Goal: Navigation & Orientation: Find specific page/section

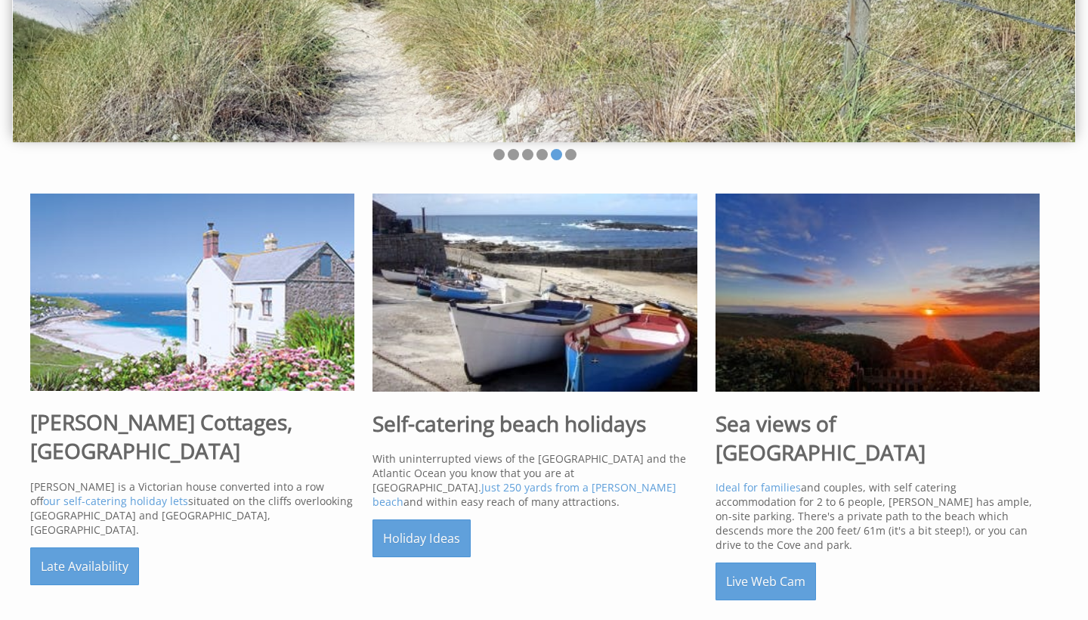
scroll to position [334, 0]
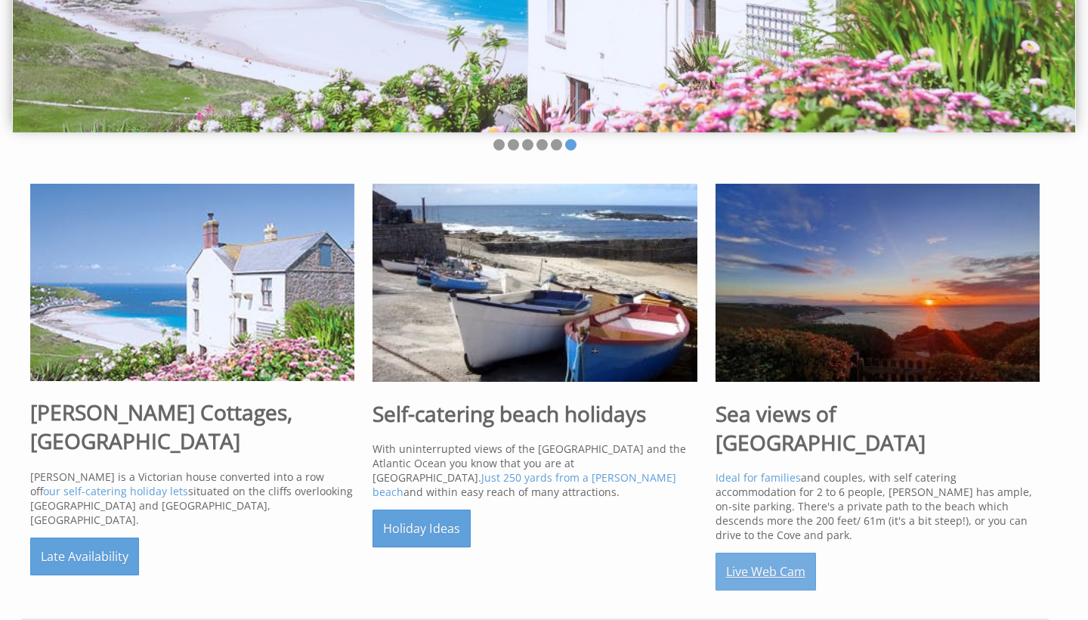
click at [765, 552] on link "Live Web Cam" at bounding box center [766, 571] width 101 height 38
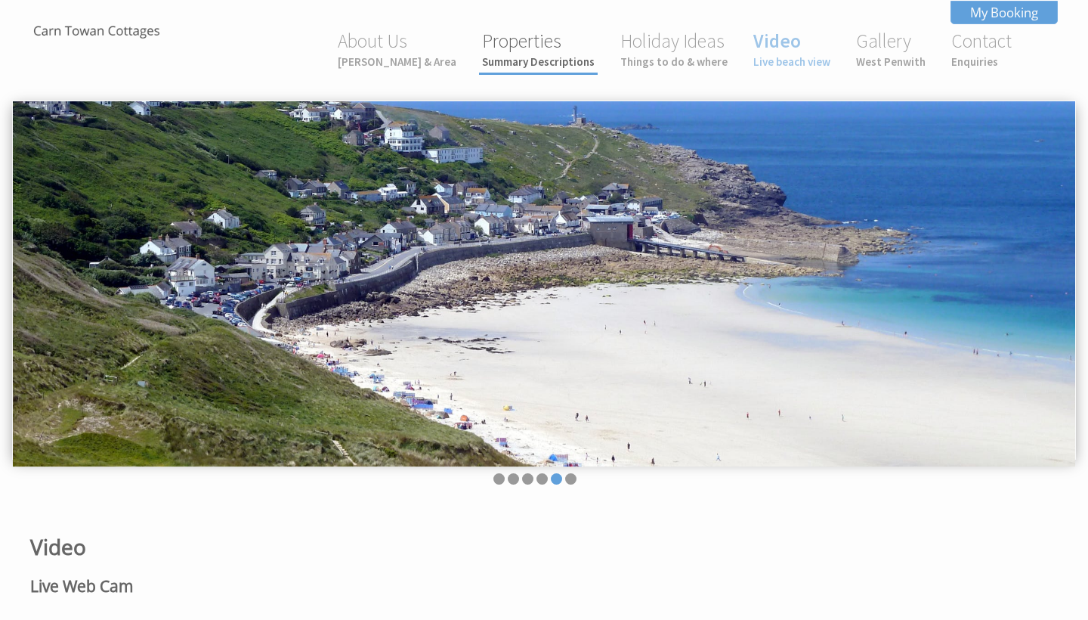
click at [532, 47] on link "Properties Summary Descriptions" at bounding box center [538, 49] width 113 height 40
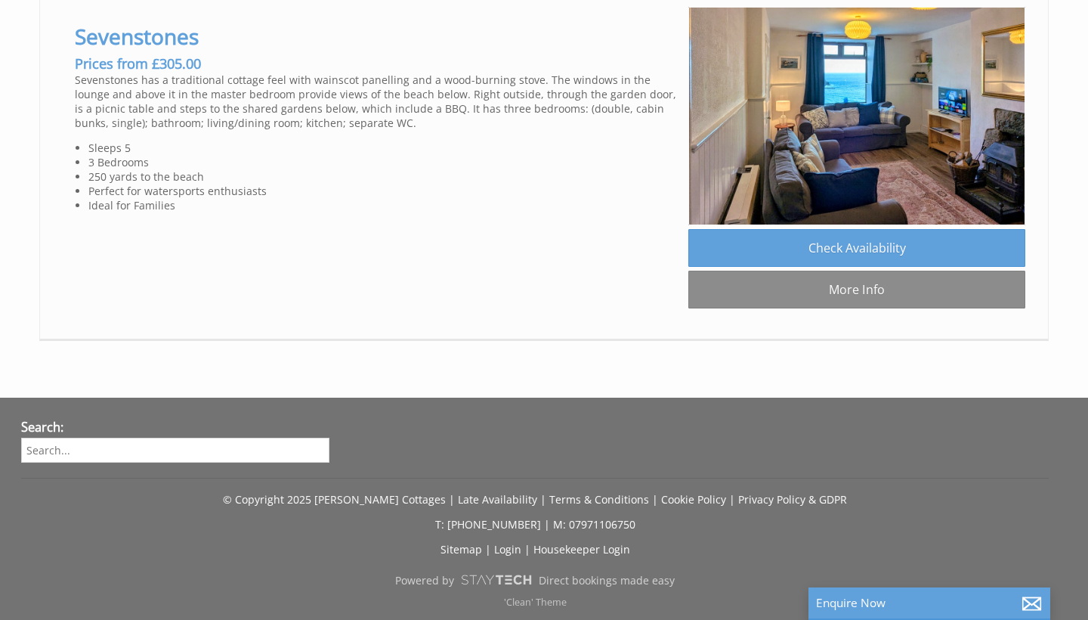
scroll to position [1875, 0]
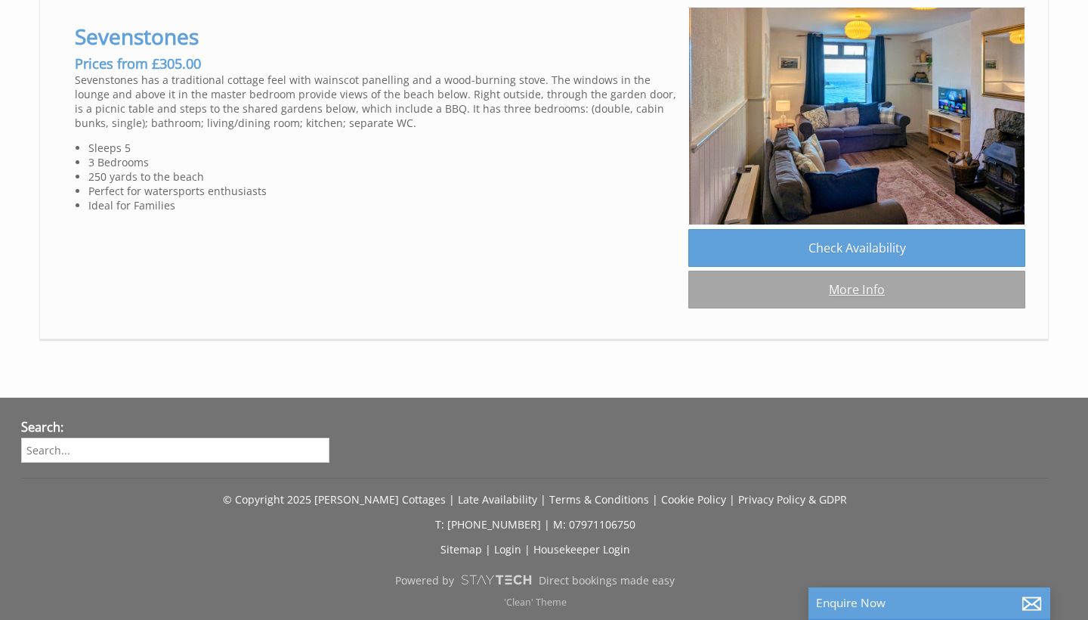
click at [886, 308] on link "More Info" at bounding box center [856, 290] width 337 height 38
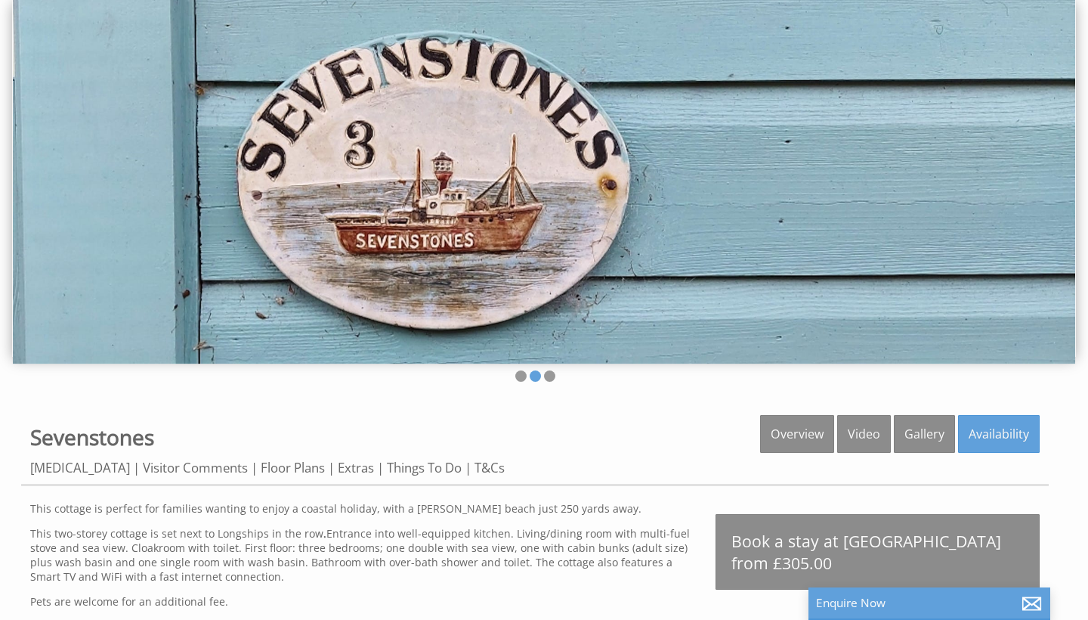
scroll to position [91, 0]
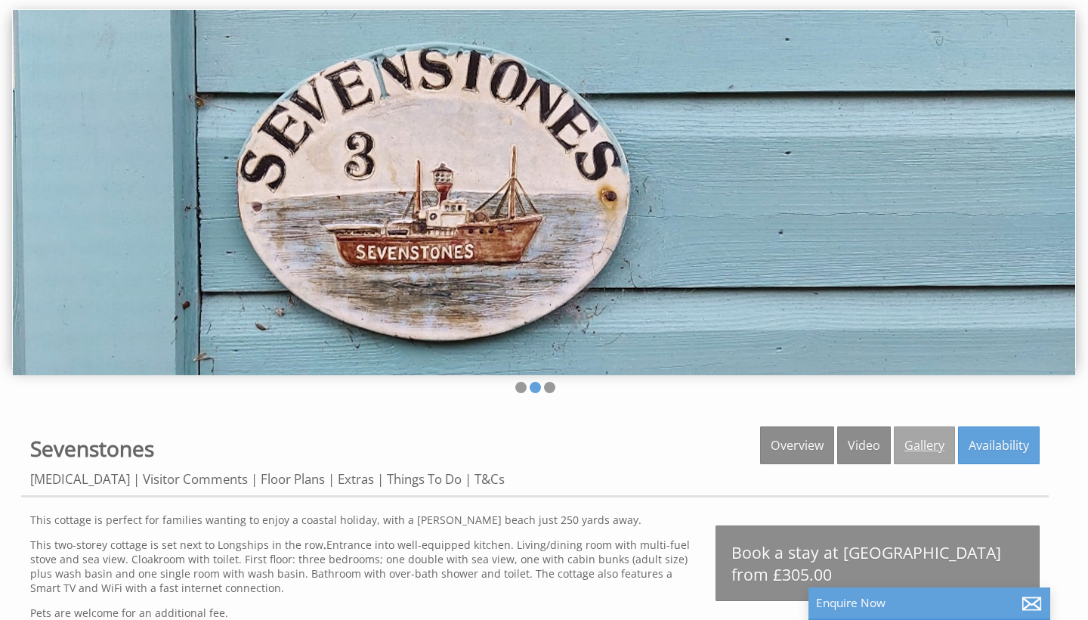
click at [927, 444] on link "Gallery" at bounding box center [924, 445] width 61 height 38
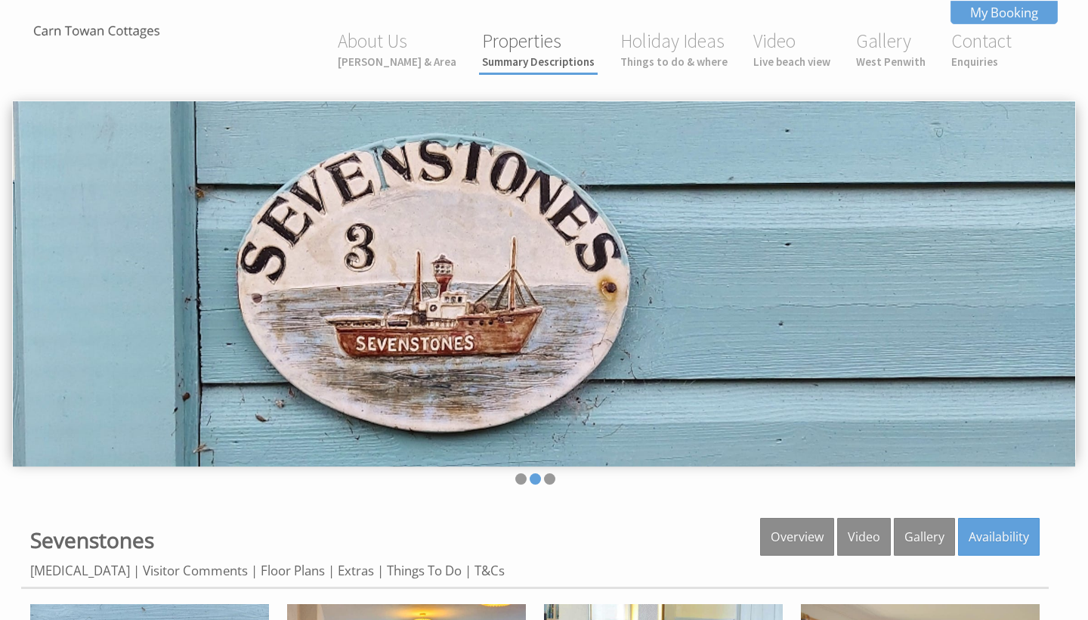
click at [546, 56] on small "Summary Descriptions" at bounding box center [538, 61] width 113 height 14
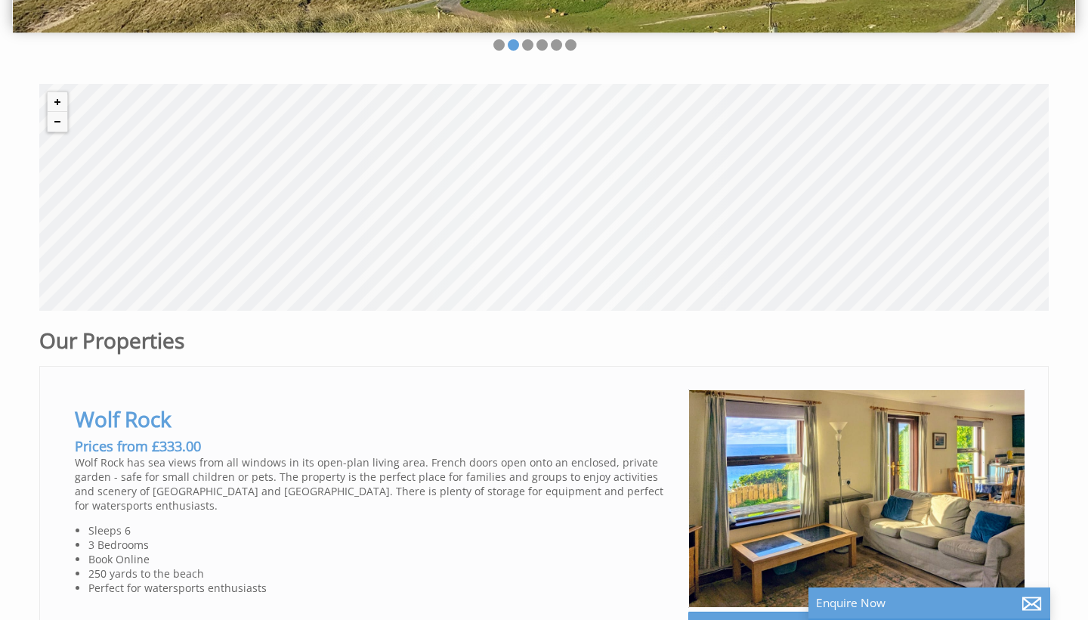
scroll to position [376, 0]
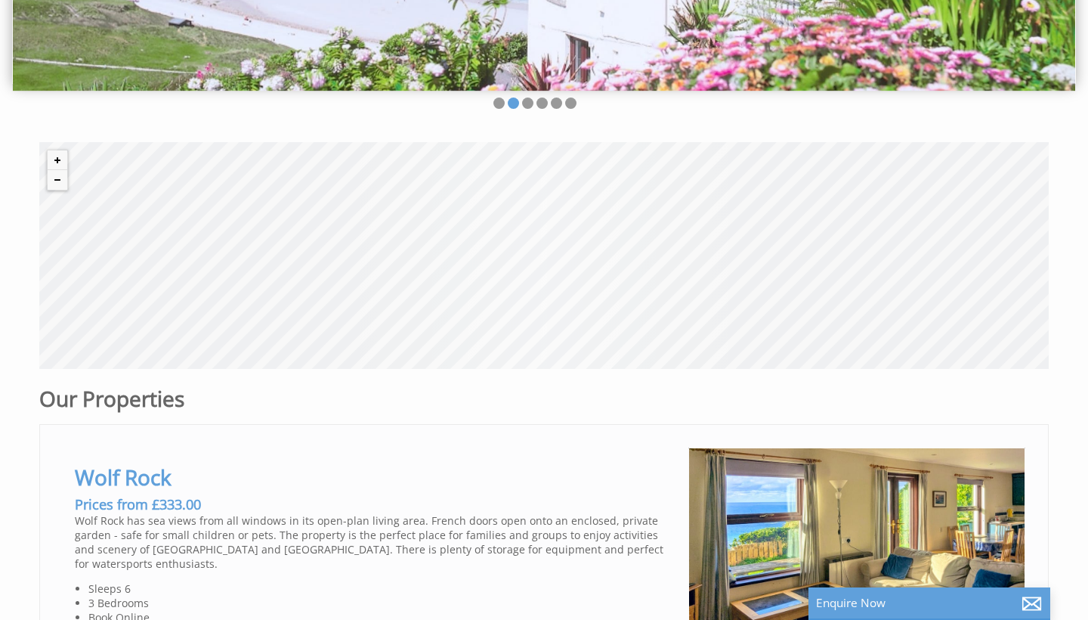
drag, startPoint x: 594, startPoint y: 179, endPoint x: 585, endPoint y: 252, distance: 73.9
click at [585, 252] on div "© MapTiler © OpenStreetMap contributors" at bounding box center [544, 255] width 1010 height 227
